Goal: Task Accomplishment & Management: Use online tool/utility

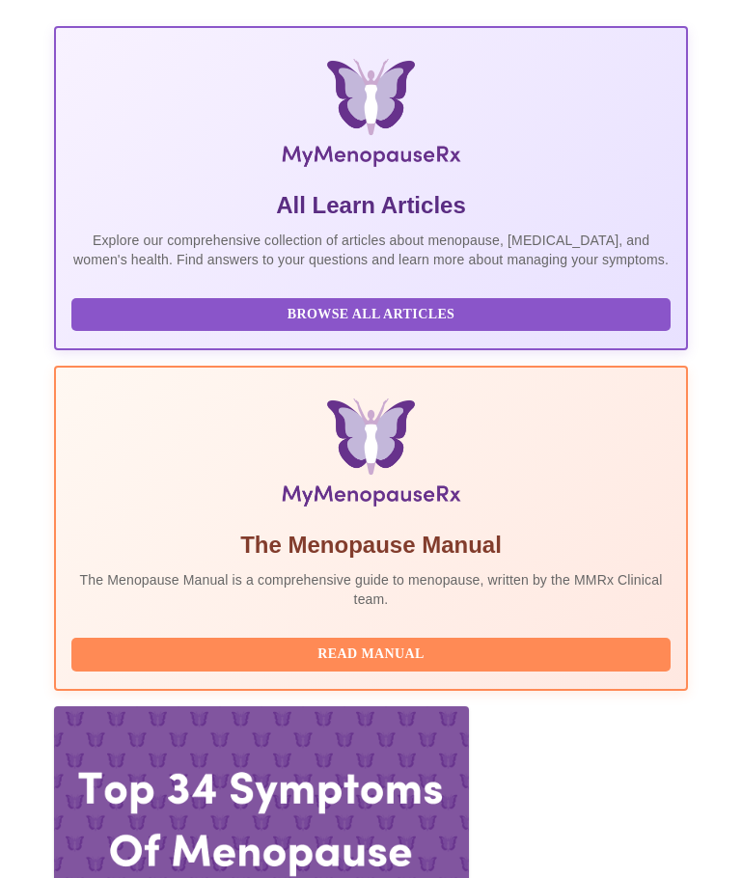
scroll to position [518, 0]
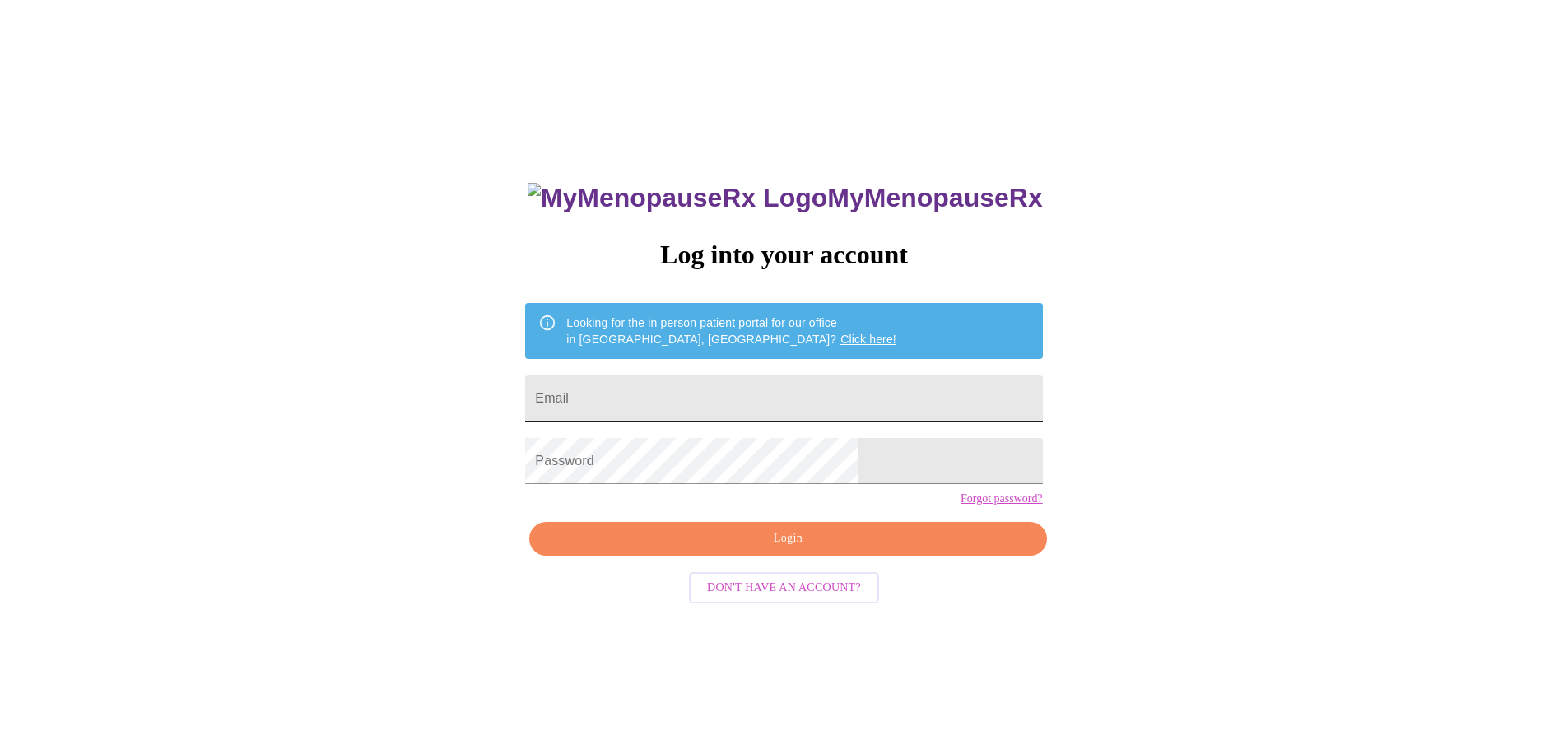
click at [632, 384] on input "Email" at bounding box center [783, 398] width 517 height 46
drag, startPoint x: 799, startPoint y: 406, endPoint x: 709, endPoint y: 395, distance: 90.7
click at [632, 395] on input "[EMAIL_ADDRESS][DOMAIN_NAME]" at bounding box center [783, 398] width 517 height 46
type input "[EMAIL_ADDRESS][DOMAIN_NAME]"
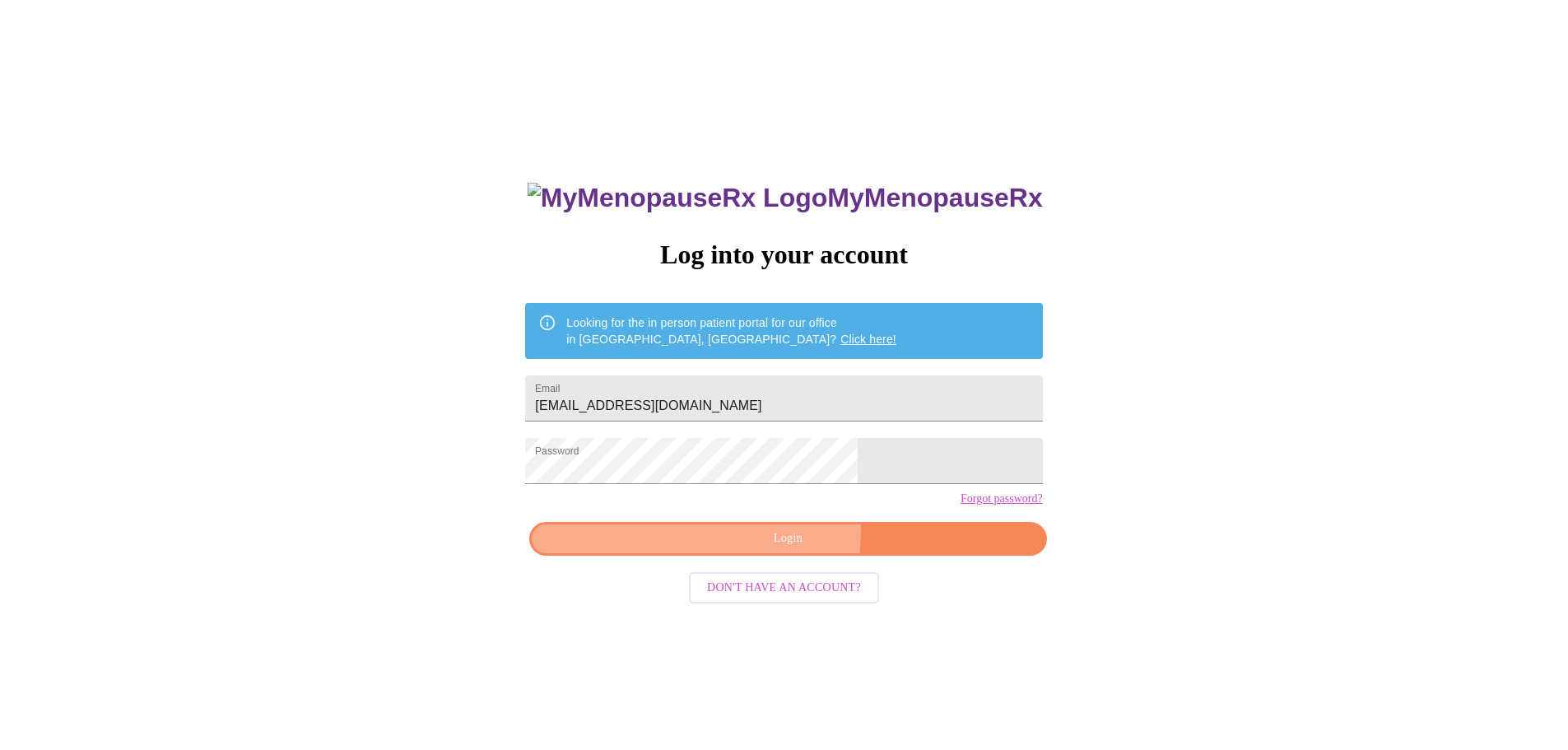
click at [632, 549] on span "Login" at bounding box center [787, 538] width 479 height 20
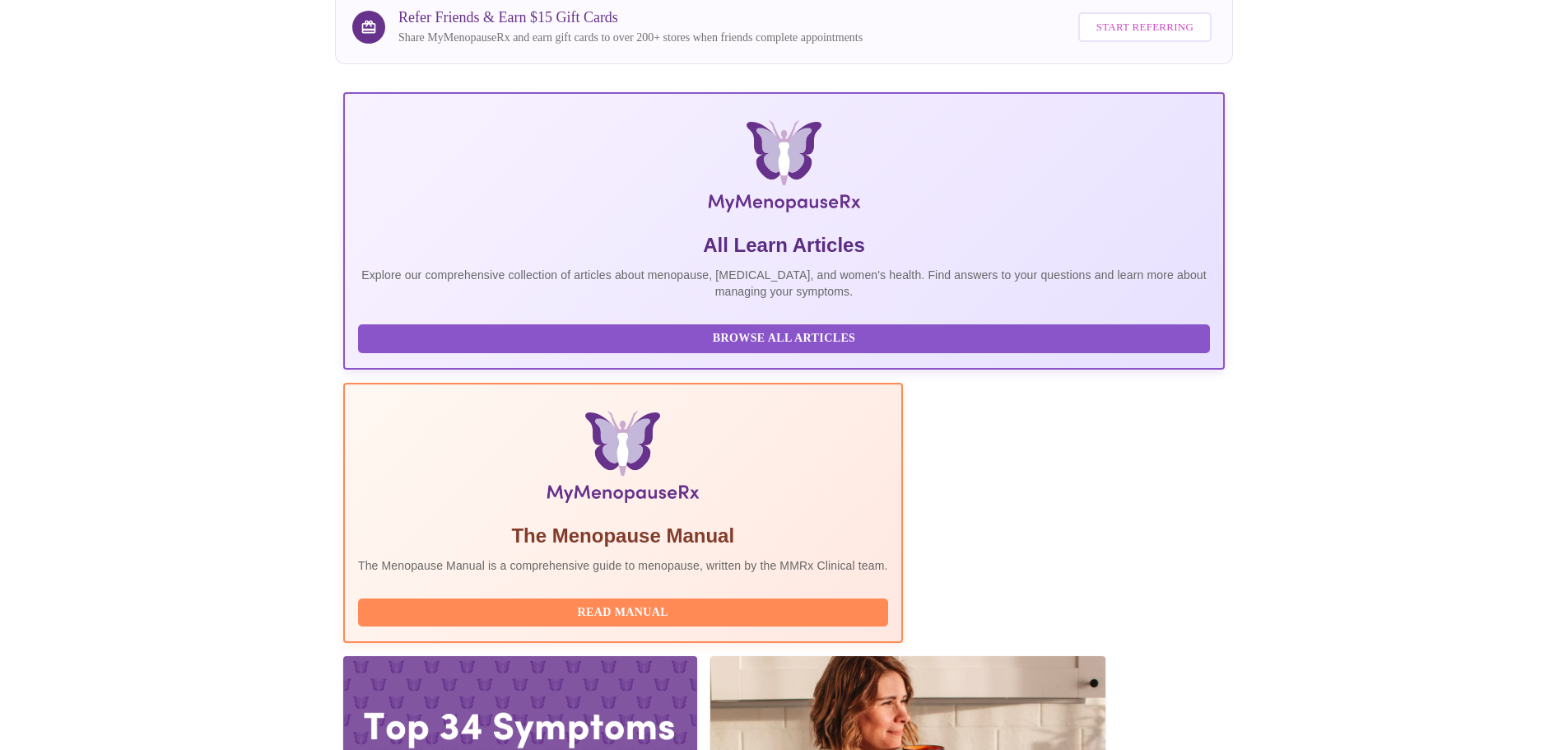
scroll to position [236, 0]
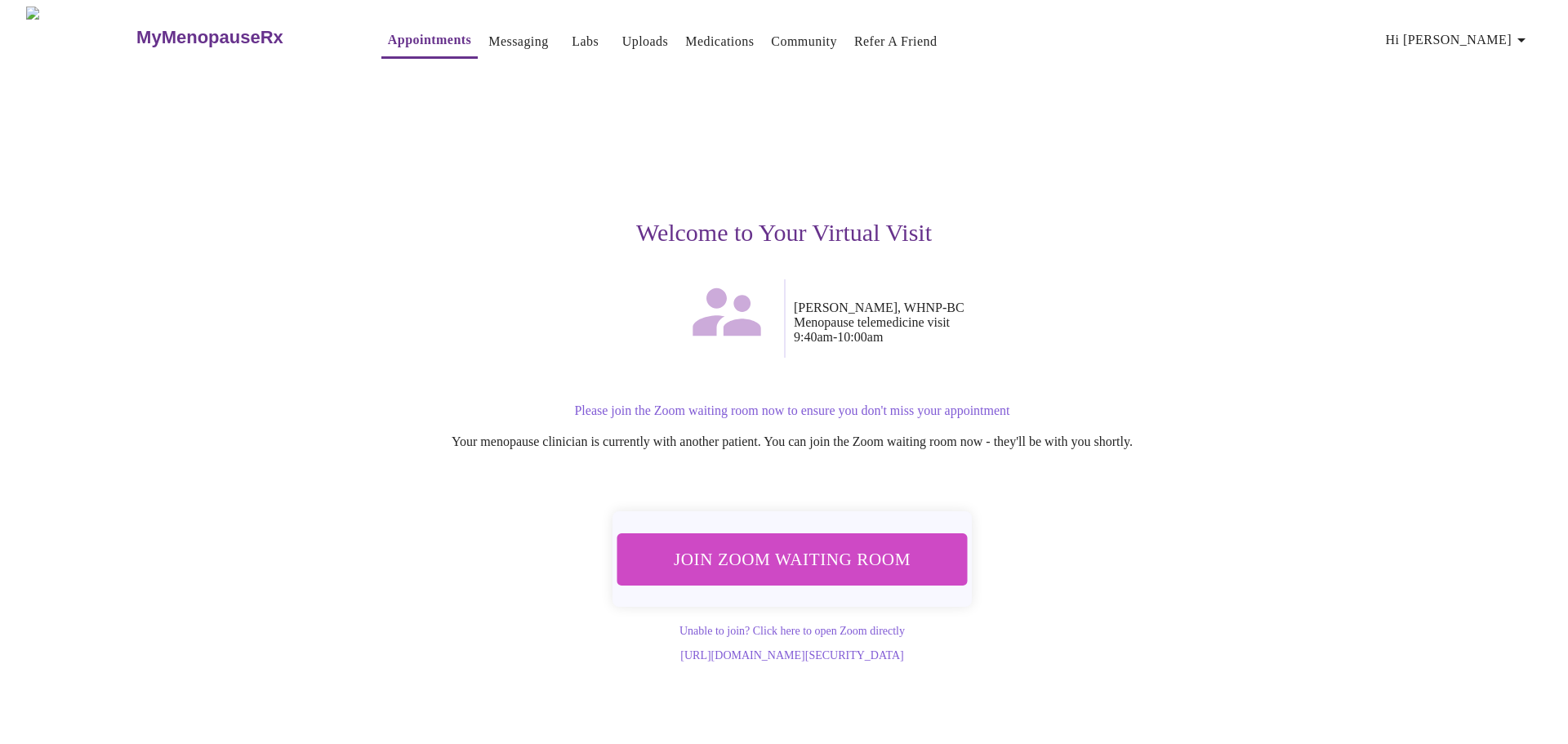
click at [627, 545] on span "Join Zoom Waiting Room" at bounding box center [792, 559] width 308 height 30
